Goal: Task Accomplishment & Management: Use online tool/utility

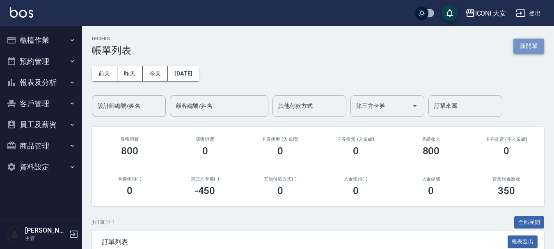
click at [524, 49] on button "新開單" at bounding box center [528, 46] width 31 height 15
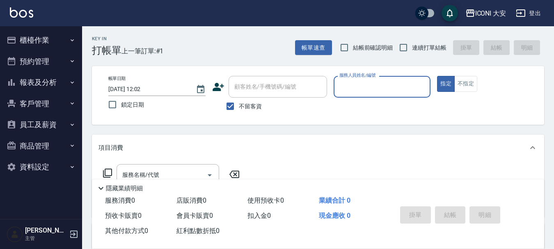
click at [397, 87] on input "服務人員姓名/編號" at bounding box center [382, 87] width 90 height 14
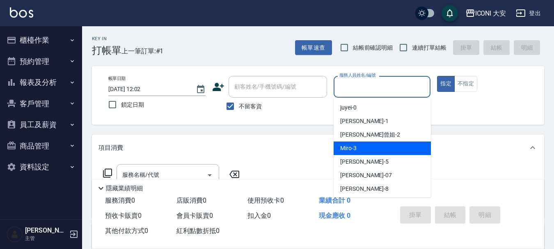
click at [402, 147] on div "Miro -3" at bounding box center [381, 148] width 97 height 14
type input "Miro-3"
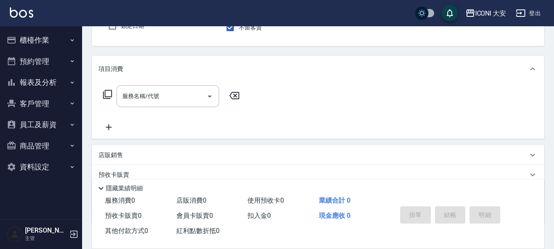
scroll to position [82, 0]
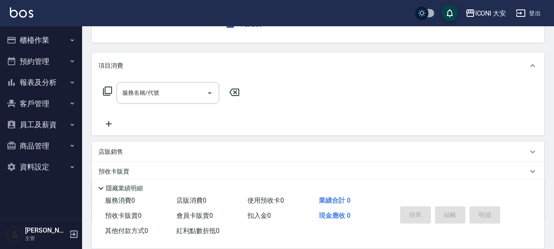
click at [107, 91] on icon at bounding box center [108, 91] width 10 height 10
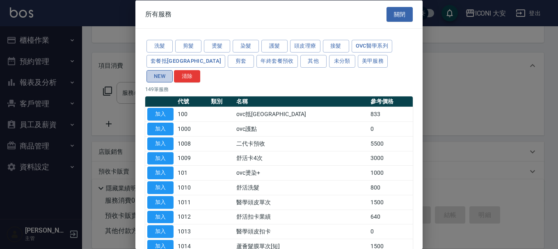
click at [173, 70] on button "NEW" at bounding box center [159, 76] width 26 height 13
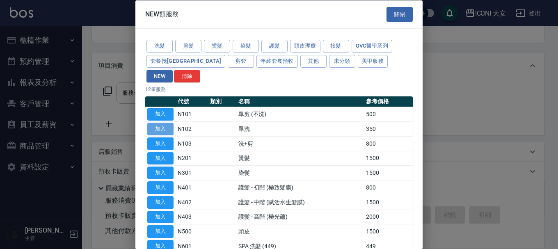
click at [170, 123] on button "加入" at bounding box center [160, 129] width 26 height 13
type input "單洗(N102)"
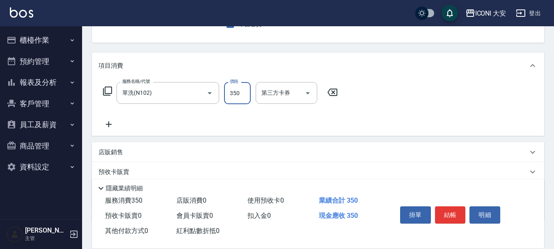
click at [247, 97] on input "350" at bounding box center [237, 93] width 27 height 22
type input "500"
click at [456, 212] on button "結帳" at bounding box center [450, 214] width 31 height 17
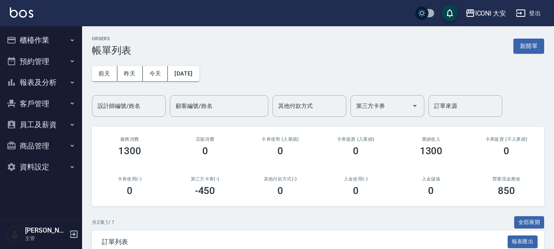
click at [30, 39] on button "櫃檯作業" at bounding box center [40, 40] width 75 height 21
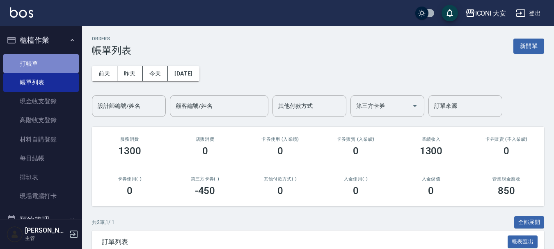
click at [50, 69] on link "打帳單" at bounding box center [40, 63] width 75 height 19
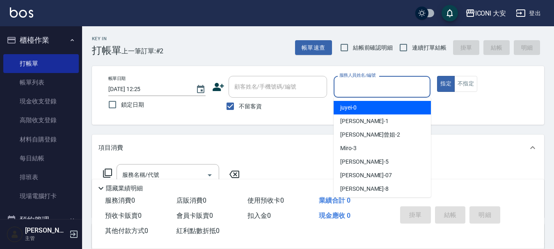
click at [372, 88] on input "服務人員姓名/編號" at bounding box center [382, 87] width 90 height 14
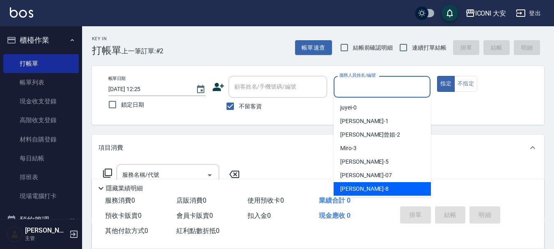
click at [351, 189] on span "Yulisa -8" at bounding box center [364, 189] width 48 height 9
type input "[PERSON_NAME]-8"
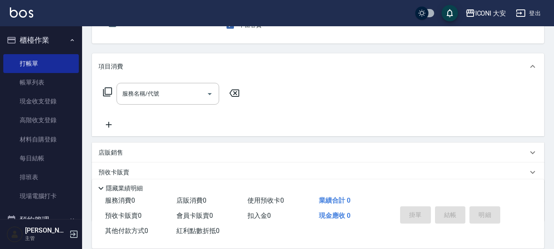
scroll to position [82, 0]
click at [107, 87] on icon at bounding box center [108, 91] width 10 height 10
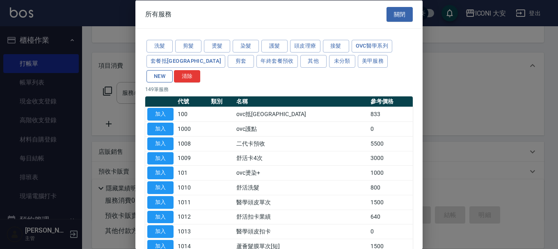
click at [173, 70] on button "NEW" at bounding box center [159, 76] width 26 height 13
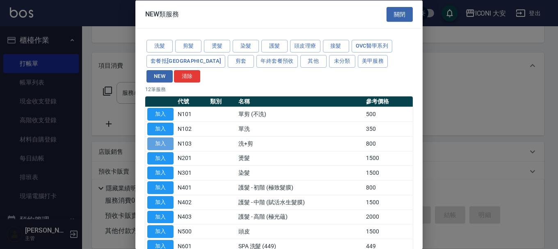
click at [149, 137] on button "加入" at bounding box center [160, 143] width 26 height 13
type input "洗+剪(N103)"
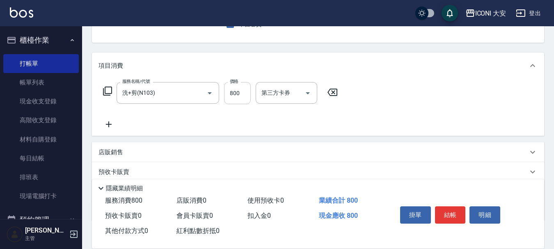
click at [245, 89] on input "800" at bounding box center [237, 93] width 27 height 22
type input "0"
click at [106, 89] on icon at bounding box center [108, 91] width 10 height 10
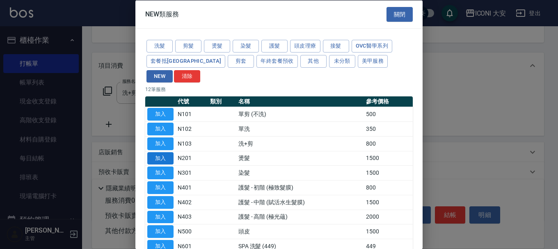
click at [167, 152] on button "加入" at bounding box center [160, 158] width 26 height 13
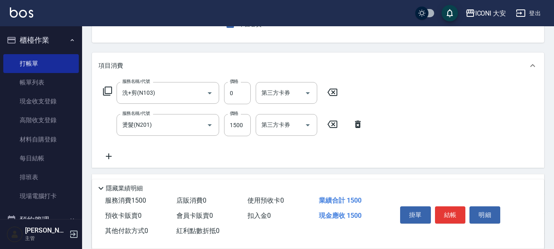
click at [334, 93] on icon at bounding box center [332, 92] width 10 height 7
click at [241, 125] on input "1500" at bounding box center [237, 125] width 27 height 22
type input "1340"
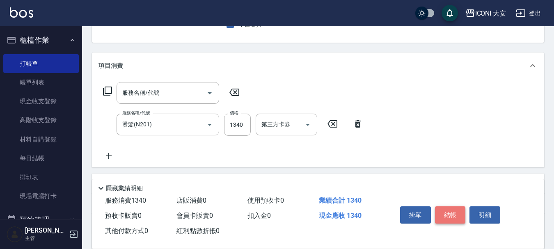
click at [447, 212] on button "結帳" at bounding box center [450, 214] width 31 height 17
